Goal: Book appointment/travel/reservation

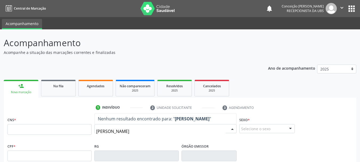
click at [103, 131] on input "[PERSON_NAME]" at bounding box center [160, 131] width 129 height 11
type input "[PERSON_NAME]"
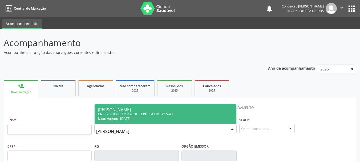
click at [139, 116] on div "CNS: 708 0093 3719 2020 CPF: 043.916.015-40" at bounding box center [165, 114] width 135 height 5
type input "708 0093 3719 2020"
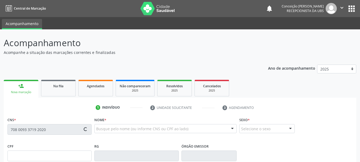
type input "043.916.015-40"
type input "[DATE]"
type input "[PERSON_NAME]"
type input "[PHONE_NUMBER]"
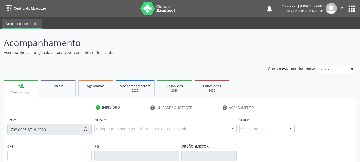
type input "447.440.645-15"
type input "S/N"
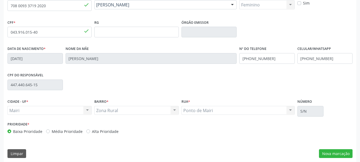
scroll to position [127, 0]
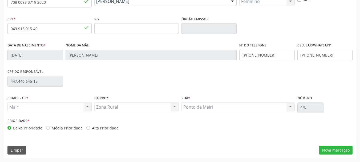
click at [89, 128] on div "Alta Prioridade" at bounding box center [102, 128] width 32 height 6
click at [92, 127] on label "Alta Prioridade" at bounding box center [105, 128] width 27 height 6
click at [86, 127] on input "Alta Prioridade" at bounding box center [88, 127] width 4 height 5
radio input "true"
click at [335, 148] on button "Nova marcação" at bounding box center [336, 149] width 34 height 9
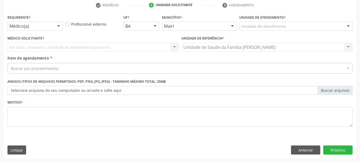
scroll to position [102, 0]
click at [349, 24] on div at bounding box center [348, 26] width 8 height 9
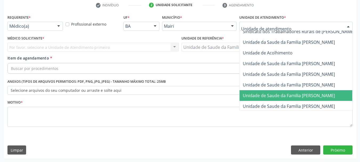
scroll to position [393, 0]
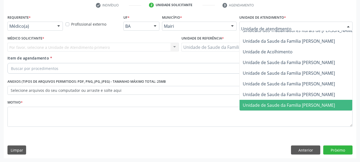
click at [285, 102] on span "Unidade de Saude da Familia [PERSON_NAME]" at bounding box center [289, 105] width 92 height 6
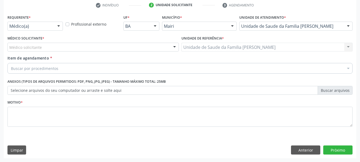
click at [172, 46] on div at bounding box center [174, 47] width 8 height 9
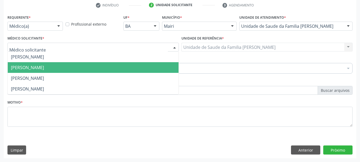
click at [109, 67] on span "[PERSON_NAME]" at bounding box center [93, 67] width 171 height 11
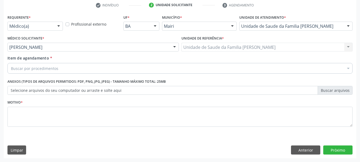
click at [83, 90] on label "Selecione arquivos do seu computador ou arraste e solte aqui" at bounding box center [179, 90] width 345 height 9
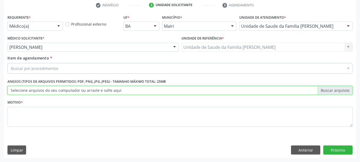
click at [83, 90] on input "Selecione arquivos do seu computador ou arraste e solte aqui" at bounding box center [179, 90] width 345 height 9
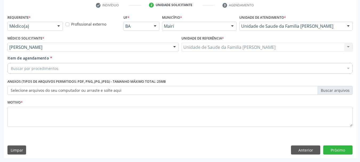
click at [107, 66] on div "Buscar por procedimentos" at bounding box center [179, 68] width 345 height 11
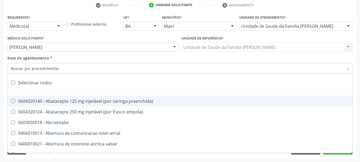
click at [106, 67] on input "Item de agendamento *" at bounding box center [177, 68] width 333 height 11
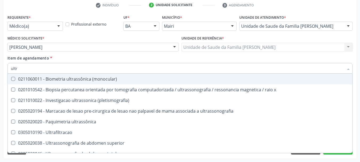
type input "ultra"
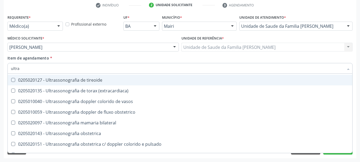
scroll to position [177, 0]
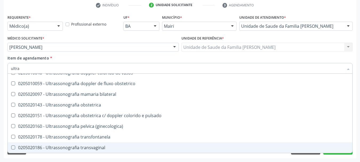
click at [124, 149] on div "0205020186 - Ultrassonografia transvaginal" at bounding box center [180, 147] width 338 height 4
checkbox transvaginal "true"
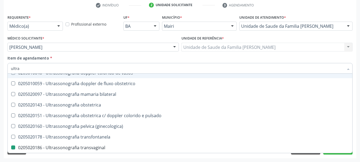
click at [106, 55] on div "Médico Solicitante * [PERSON_NAME] [PERSON_NAME] resultado encontrado para: " "…" at bounding box center [93, 44] width 174 height 21
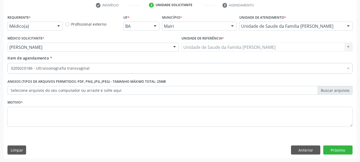
checkbox transvaginal "true"
checkbox \(uai\)\ "false"
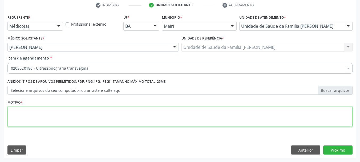
click at [45, 115] on textarea at bounding box center [179, 117] width 345 height 20
type textarea "avaliacao"
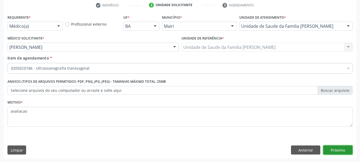
click at [338, 146] on button "Próximo" at bounding box center [337, 149] width 29 height 9
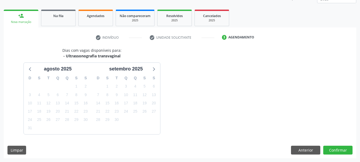
scroll to position [86, 0]
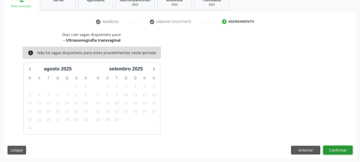
click at [340, 148] on button "Confirmar" at bounding box center [337, 149] width 29 height 9
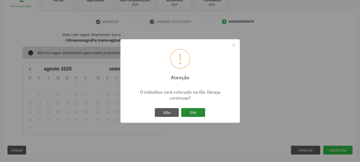
click at [193, 110] on button "Sim" at bounding box center [193, 112] width 24 height 9
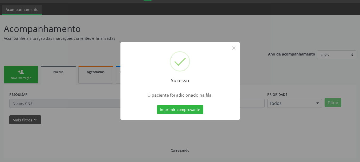
scroll to position [14, 0]
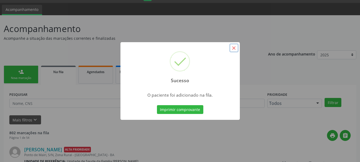
click at [234, 47] on button "×" at bounding box center [233, 47] width 9 height 9
